Goal: Navigation & Orientation: Go to known website

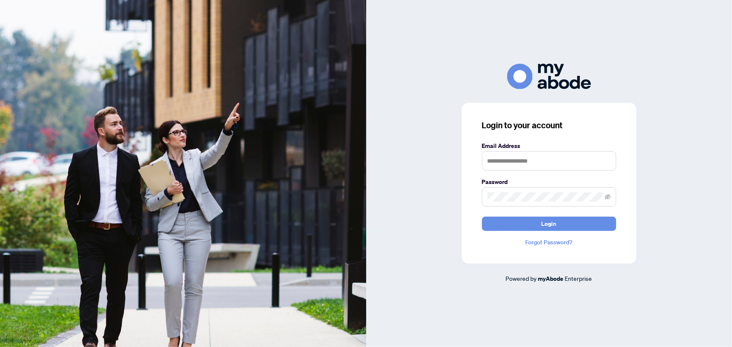
click at [605, 163] on keeper-lock "Open Keeper Popup" at bounding box center [606, 161] width 10 height 10
type input "**********"
click at [585, 224] on button "Login" at bounding box center [549, 224] width 134 height 14
